Goal: Task Accomplishment & Management: Use online tool/utility

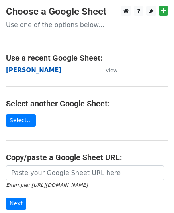
click at [30, 69] on strong "[PERSON_NAME]" at bounding box center [33, 70] width 55 height 7
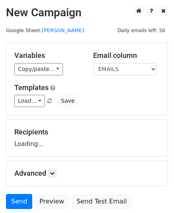
click at [25, 107] on div "Variables Copy/paste... {{EMAILS}} Email column EMAILS Templates Load... No tem…" at bounding box center [86, 79] width 161 height 72
click at [26, 105] on link "Load..." at bounding box center [29, 101] width 31 height 12
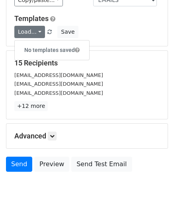
scroll to position [94, 0]
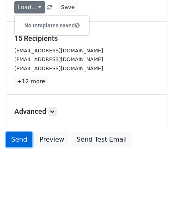
click at [27, 141] on link "Send" at bounding box center [19, 139] width 26 height 15
